Goal: Check status

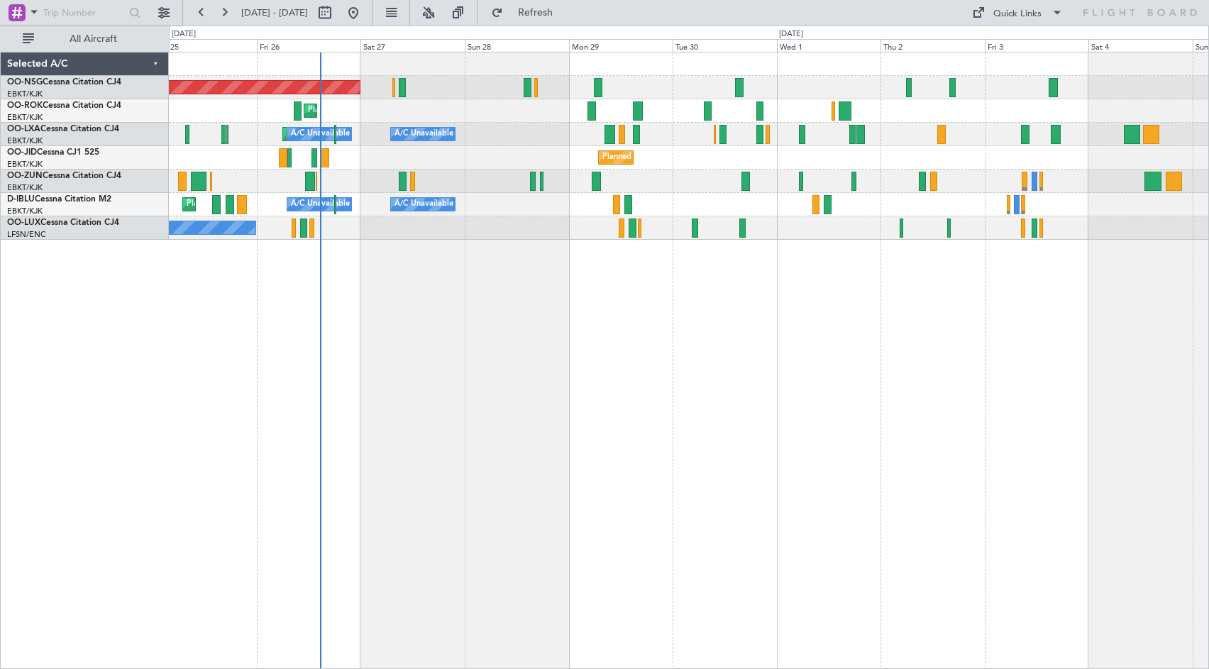
click at [695, 183] on div at bounding box center [689, 181] width 1040 height 23
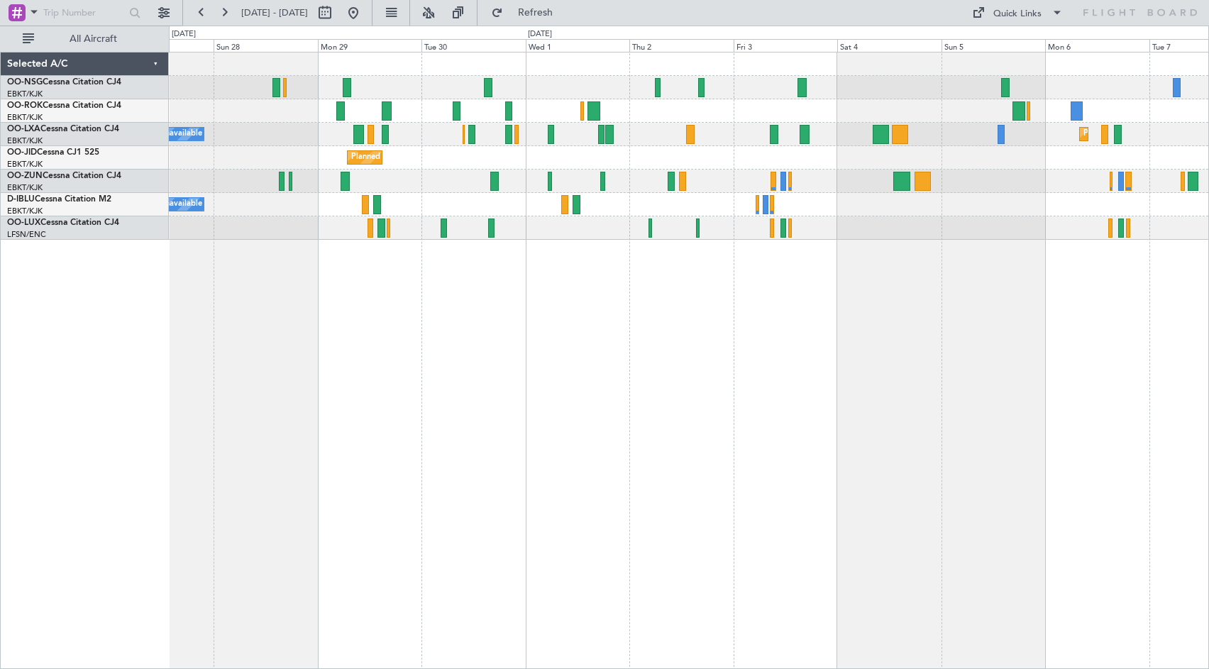
click at [824, 229] on div "Planned Maint [GEOGRAPHIC_DATA] ([GEOGRAPHIC_DATA]) Planned Maint [GEOGRAPHIC_D…" at bounding box center [689, 146] width 1040 height 187
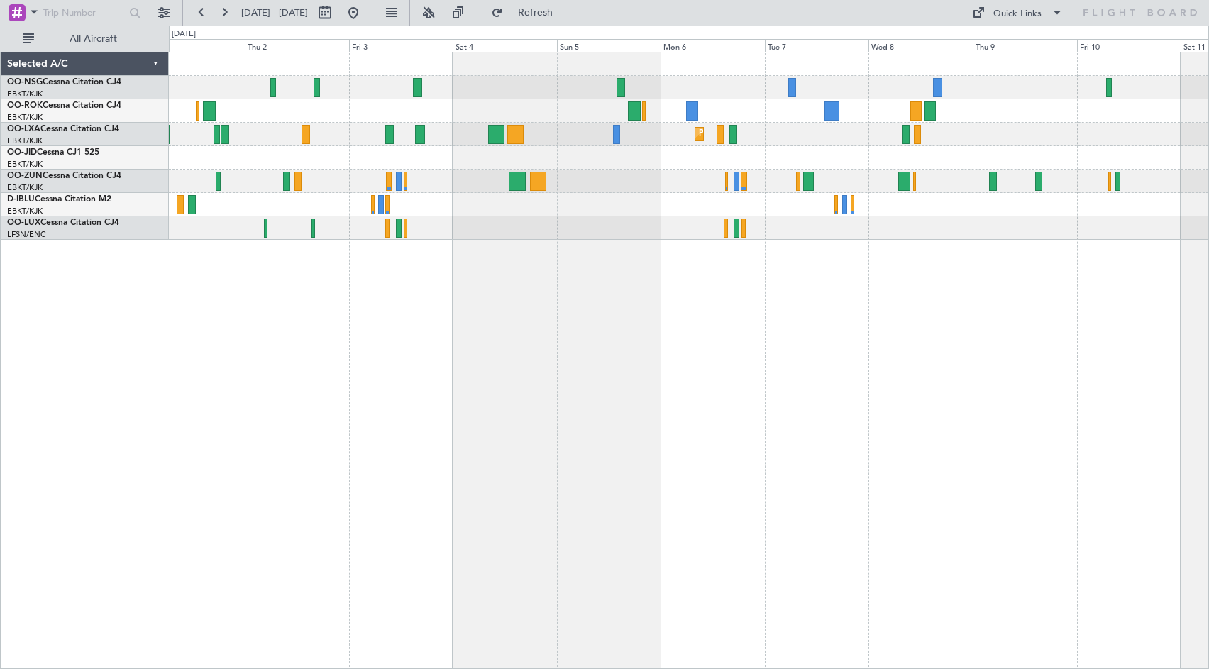
click at [455, 153] on div "Planned Maint Kortrijk-[GEOGRAPHIC_DATA]" at bounding box center [689, 157] width 1040 height 23
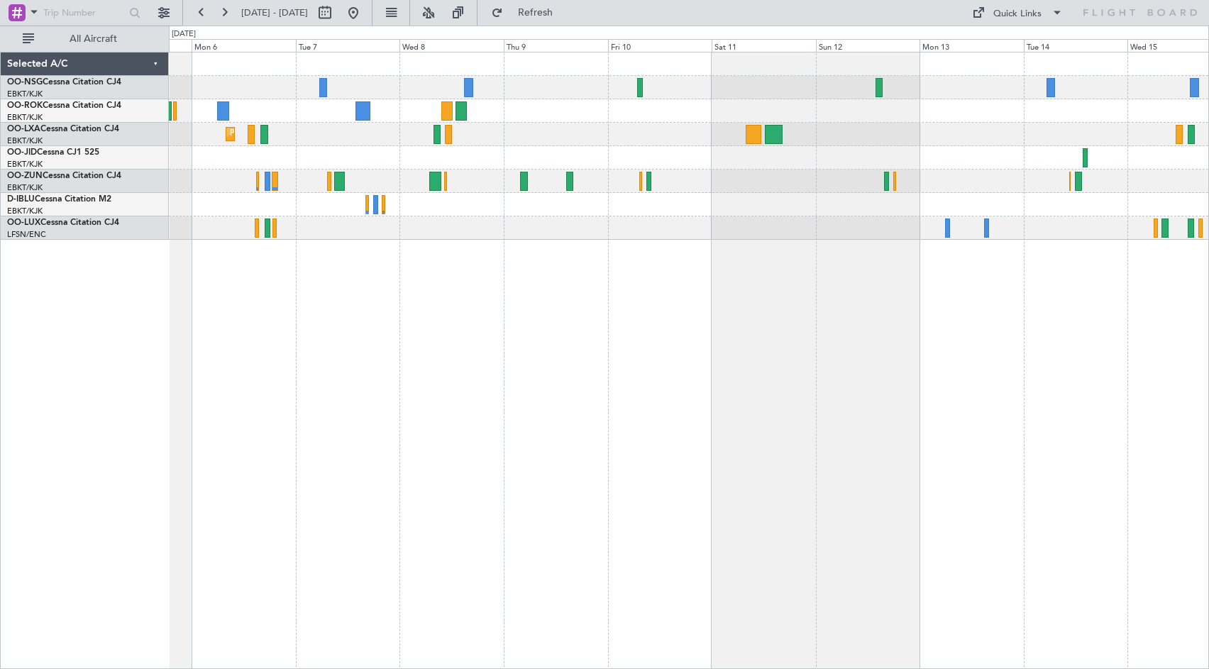
click at [695, 79] on div at bounding box center [689, 87] width 1040 height 23
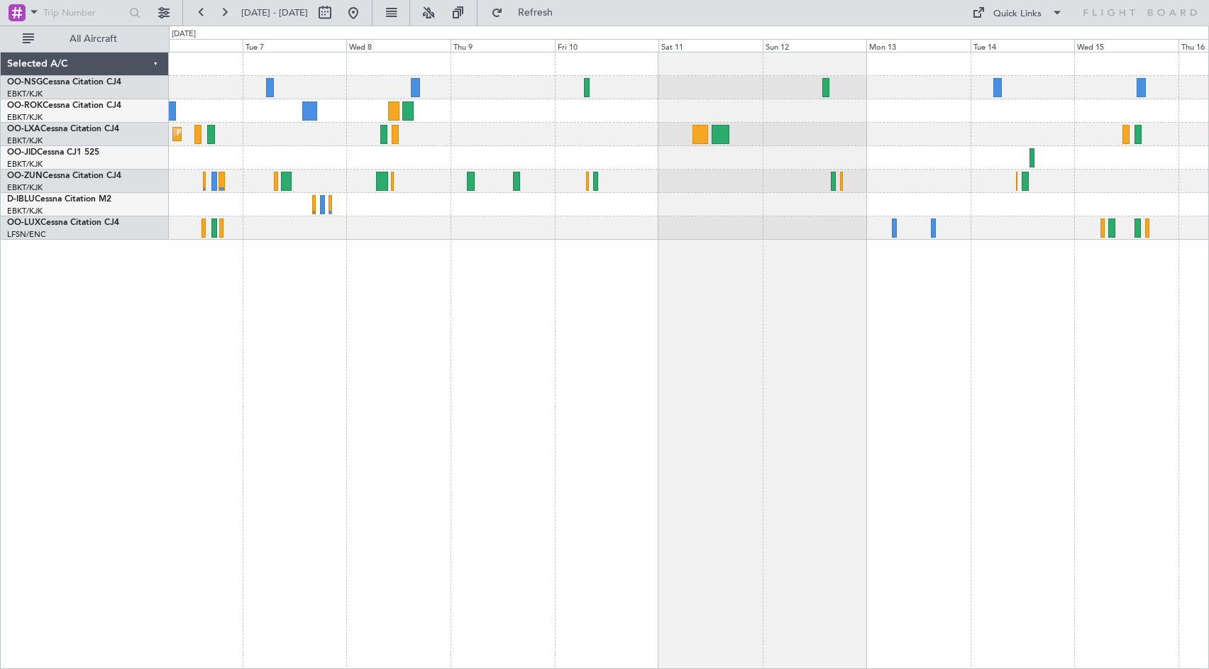
click at [915, 163] on div at bounding box center [689, 157] width 1040 height 23
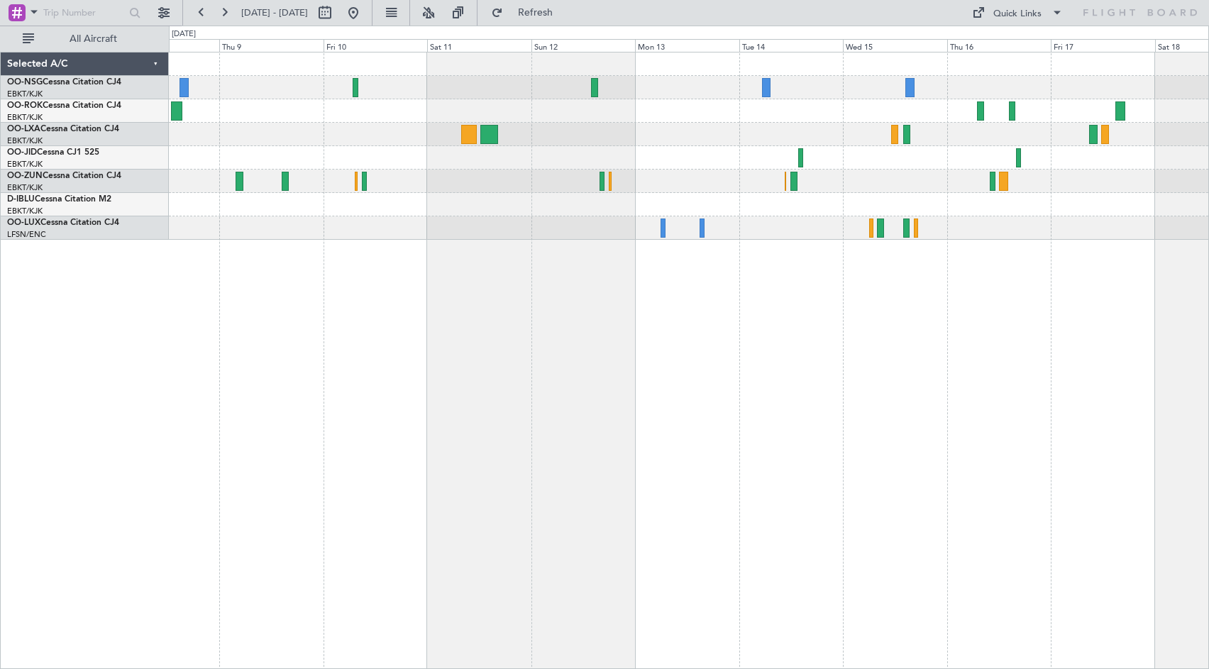
click at [544, 131] on div "Planned Maint Kortrijk-[GEOGRAPHIC_DATA]" at bounding box center [689, 134] width 1040 height 23
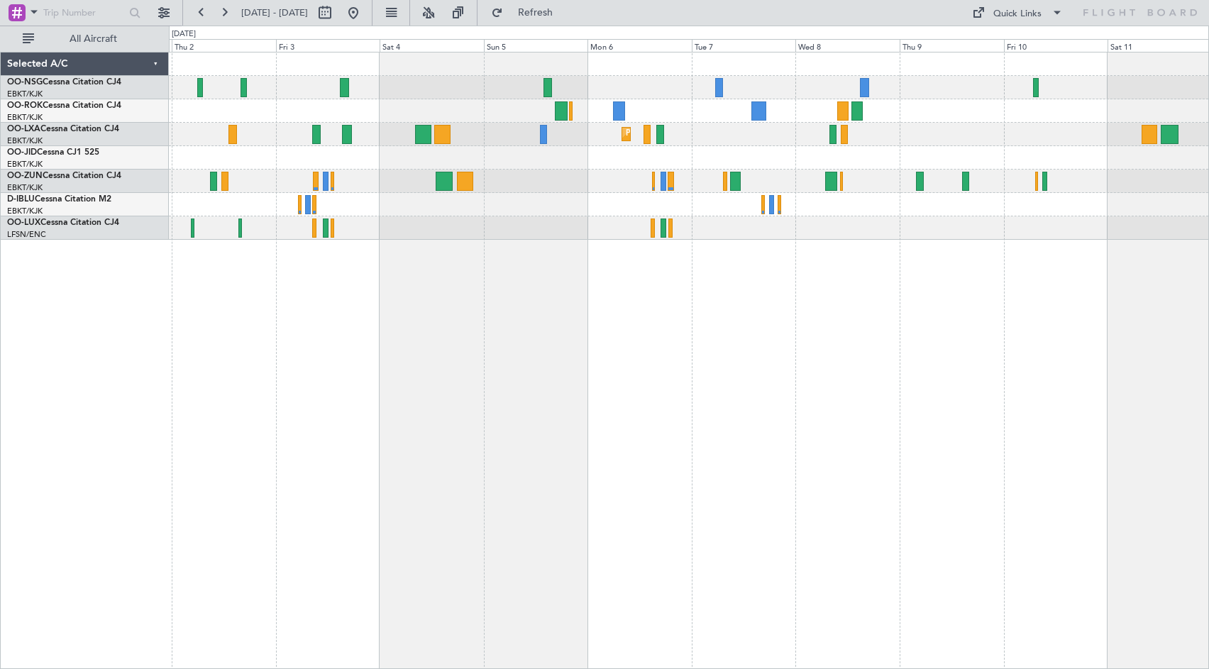
click at [886, 322] on div "Planned Maint Kortrijk-[GEOGRAPHIC_DATA] Planned Maint [GEOGRAPHIC_DATA]-[GEOGR…" at bounding box center [689, 360] width 1040 height 617
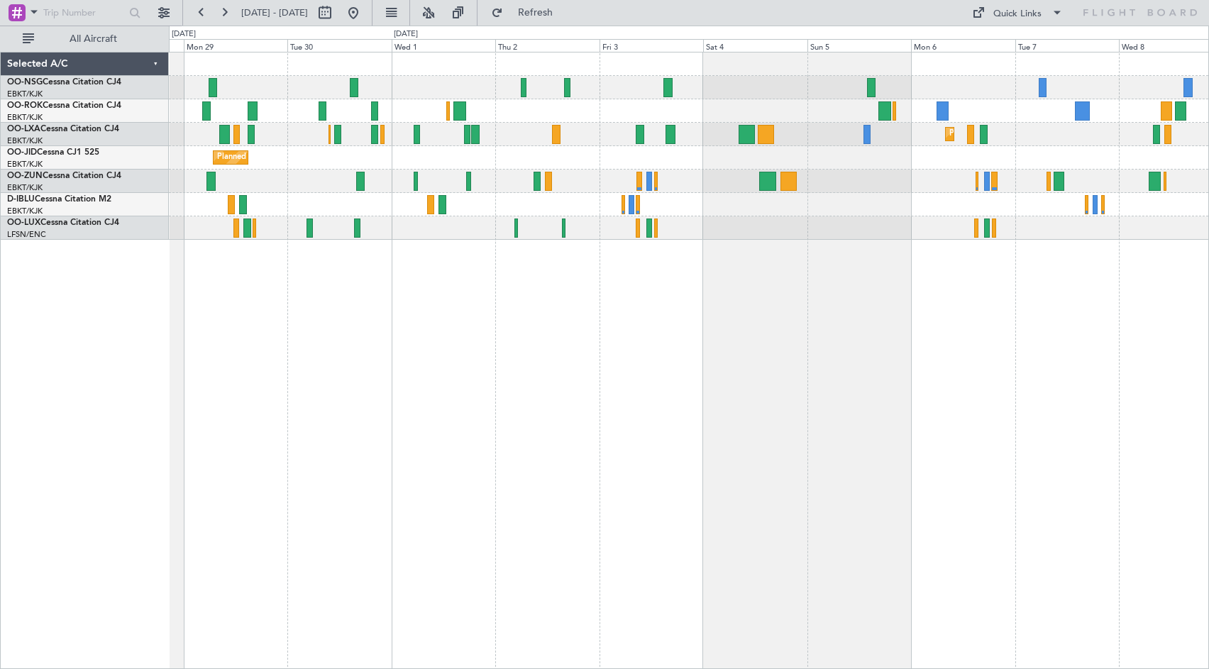
click at [805, 347] on div "Planned Maint [GEOGRAPHIC_DATA] ([GEOGRAPHIC_DATA]) Planned Maint [GEOGRAPHIC_D…" at bounding box center [689, 360] width 1040 height 617
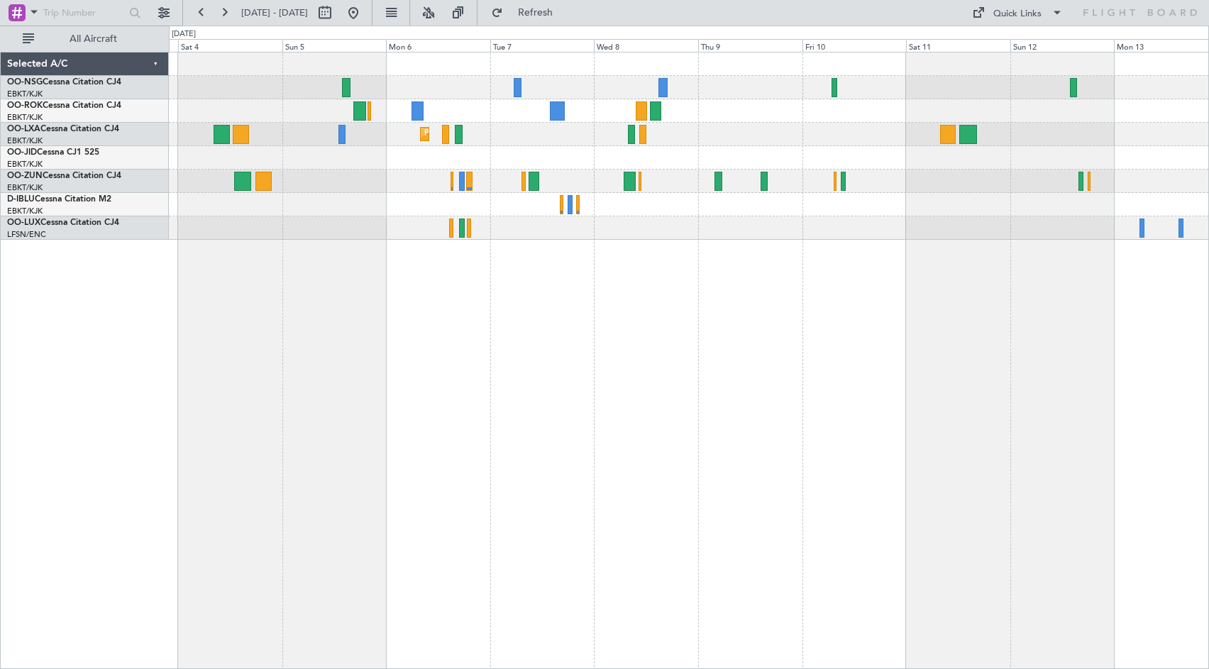
click at [642, 149] on div at bounding box center [689, 157] width 1040 height 23
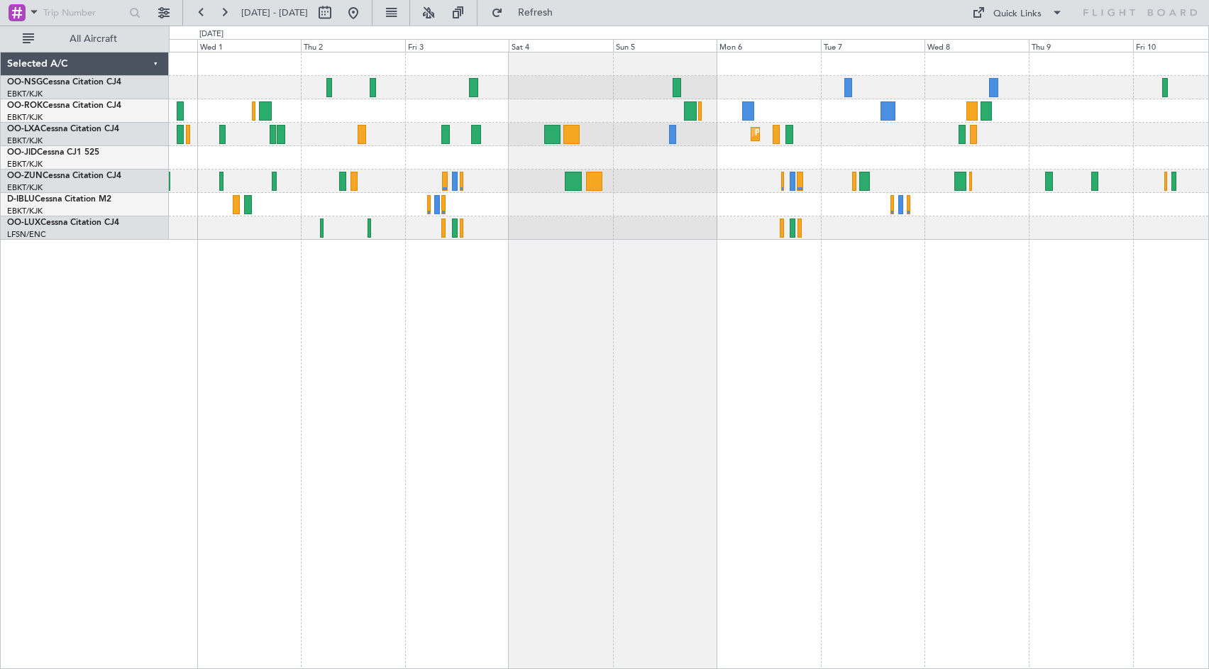
click at [964, 258] on div "Planned Maint Kortrijk-[GEOGRAPHIC_DATA] Planned Maint [GEOGRAPHIC_DATA]-[GEOGR…" at bounding box center [689, 360] width 1040 height 617
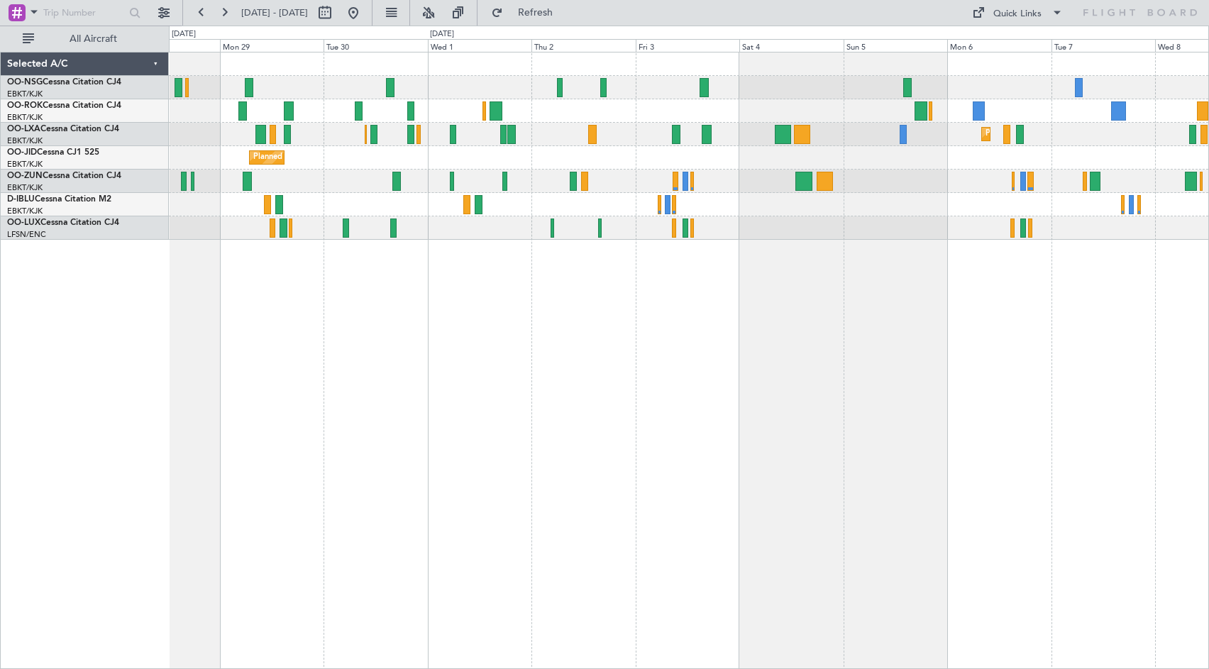
click at [961, 269] on div "Planned Maint [GEOGRAPHIC_DATA] ([GEOGRAPHIC_DATA]) Planned Maint [GEOGRAPHIC_D…" at bounding box center [689, 360] width 1040 height 617
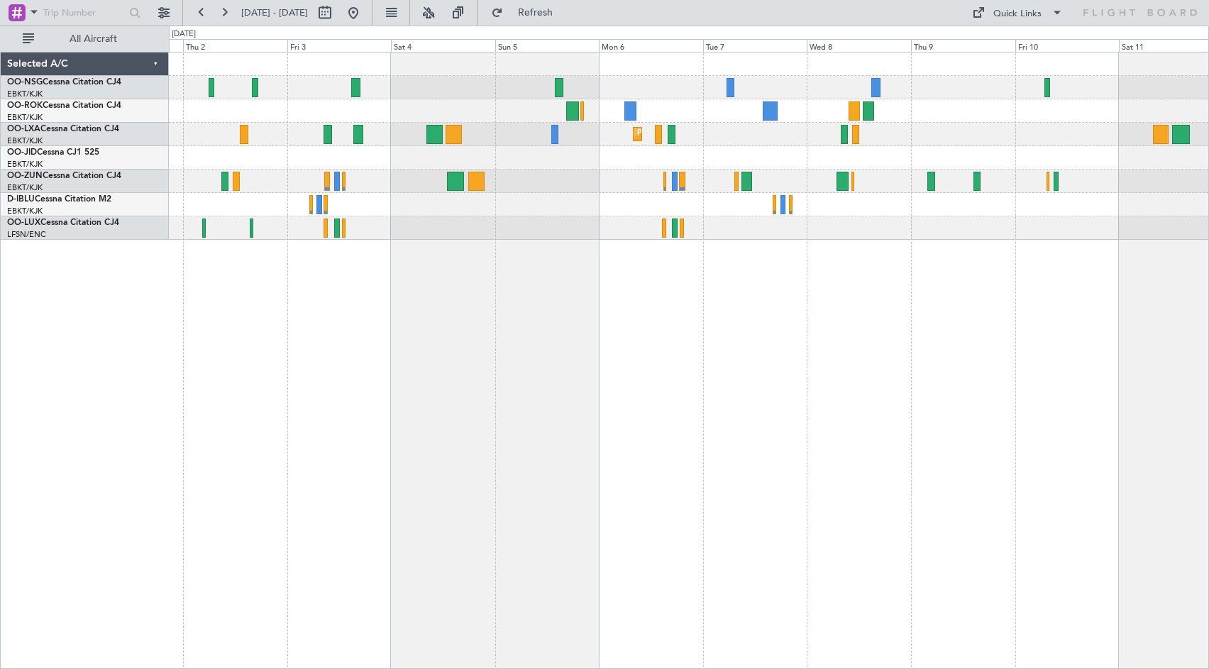
click at [455, 335] on div "Planned Maint Kortrijk-[GEOGRAPHIC_DATA] Planned Maint [GEOGRAPHIC_DATA]-[GEOGR…" at bounding box center [689, 360] width 1040 height 617
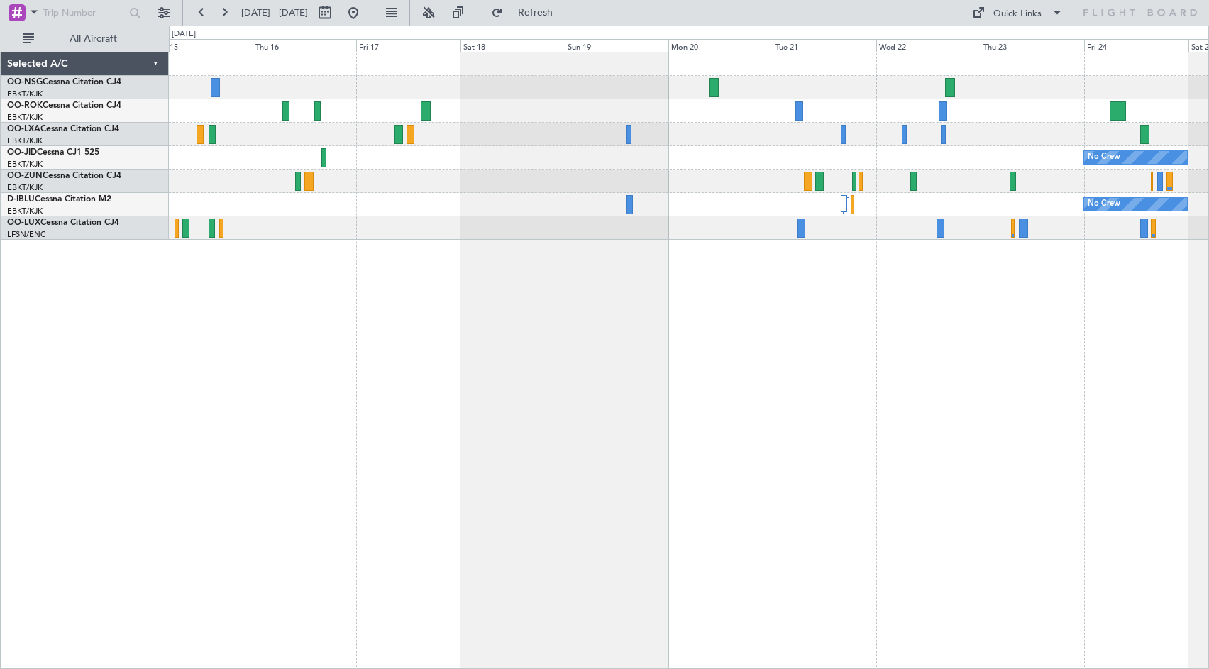
click at [319, 276] on div "No Crew No Crew" at bounding box center [689, 360] width 1040 height 617
